Goal: Task Accomplishment & Management: Use online tool/utility

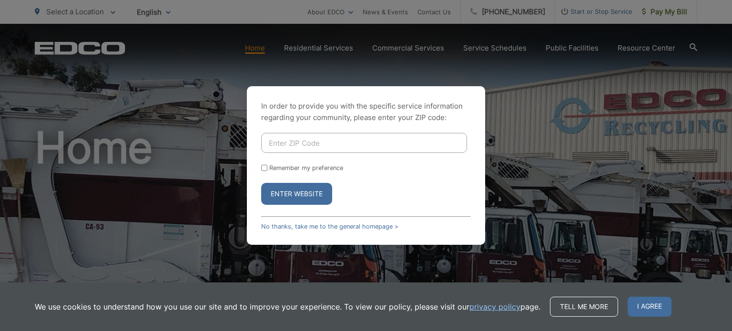
click at [174, 201] on div "In order to provide you with the specific service information regarding your co…" at bounding box center [366, 165] width 732 height 331
click at [298, 199] on button "Enter Website" at bounding box center [296, 194] width 71 height 22
click at [265, 162] on form "Remember my preference Enter Website" at bounding box center [366, 169] width 210 height 72
click at [266, 169] on input "Remember my preference" at bounding box center [264, 168] width 6 height 6
checkbox input "true"
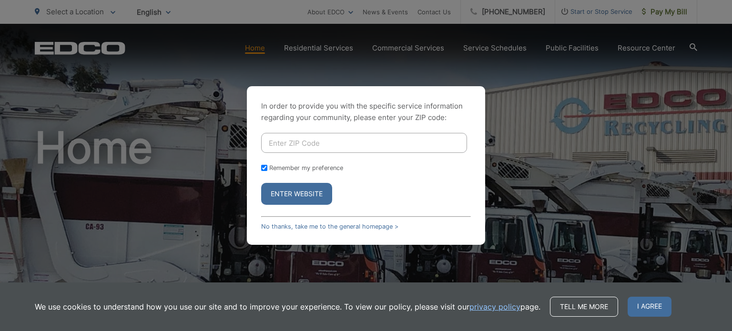
click at [284, 181] on form "Remember my preference Enter Website" at bounding box center [366, 169] width 210 height 72
click at [288, 189] on button "Enter Website" at bounding box center [296, 194] width 71 height 22
click at [306, 196] on button "Enter Website" at bounding box center [296, 194] width 71 height 22
click at [344, 156] on form "Remember my preference Enter Website" at bounding box center [366, 169] width 210 height 72
click at [344, 147] on input "Enter ZIP Code" at bounding box center [364, 143] width 206 height 20
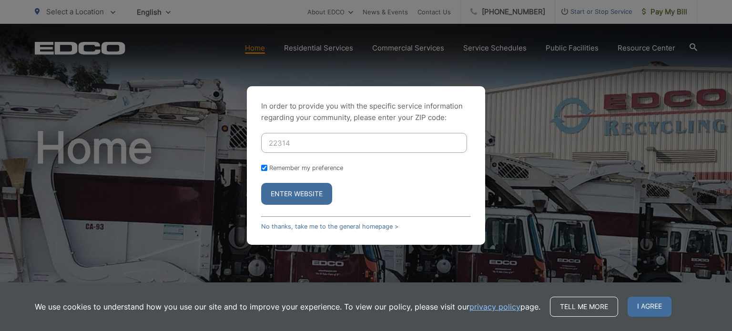
type input "22314"
click at [290, 189] on button "Enter Website" at bounding box center [296, 194] width 71 height 22
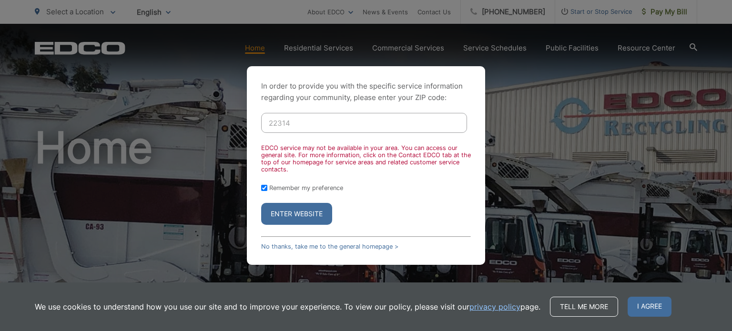
drag, startPoint x: 328, startPoint y: 131, endPoint x: 273, endPoint y: 127, distance: 55.0
click at [273, 127] on input "22314" at bounding box center [364, 123] width 206 height 20
click at [299, 215] on button "Enter Website" at bounding box center [296, 214] width 71 height 22
click at [281, 188] on label "Remember my preference" at bounding box center [306, 187] width 74 height 7
click at [267, 188] on input "Remember my preference" at bounding box center [264, 188] width 6 height 6
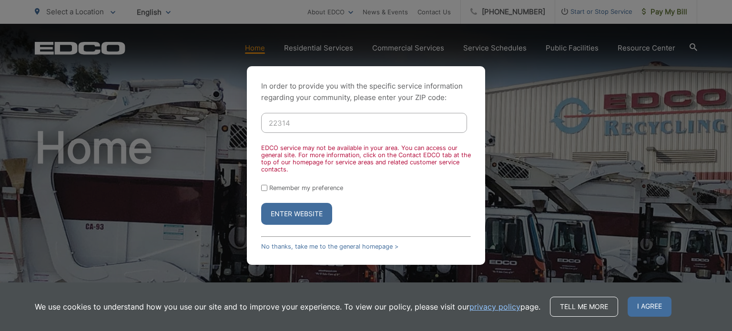
checkbox input "false"
click at [290, 211] on button "Enter Website" at bounding box center [296, 214] width 71 height 22
drag, startPoint x: 304, startPoint y: 123, endPoint x: 235, endPoint y: 126, distance: 69.7
click at [235, 126] on div "In order to provide you with the specific service information regarding your co…" at bounding box center [366, 165] width 732 height 331
click at [329, 245] on link "No thanks, take me to the general homepage >" at bounding box center [329, 246] width 137 height 7
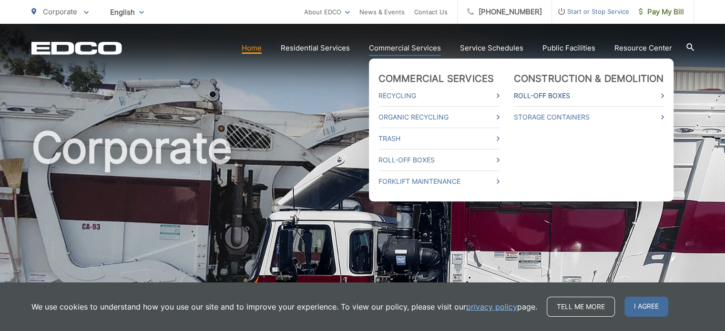
click at [561, 99] on link "Roll-Off Boxes" at bounding box center [589, 95] width 150 height 11
